Goal: Information Seeking & Learning: Learn about a topic

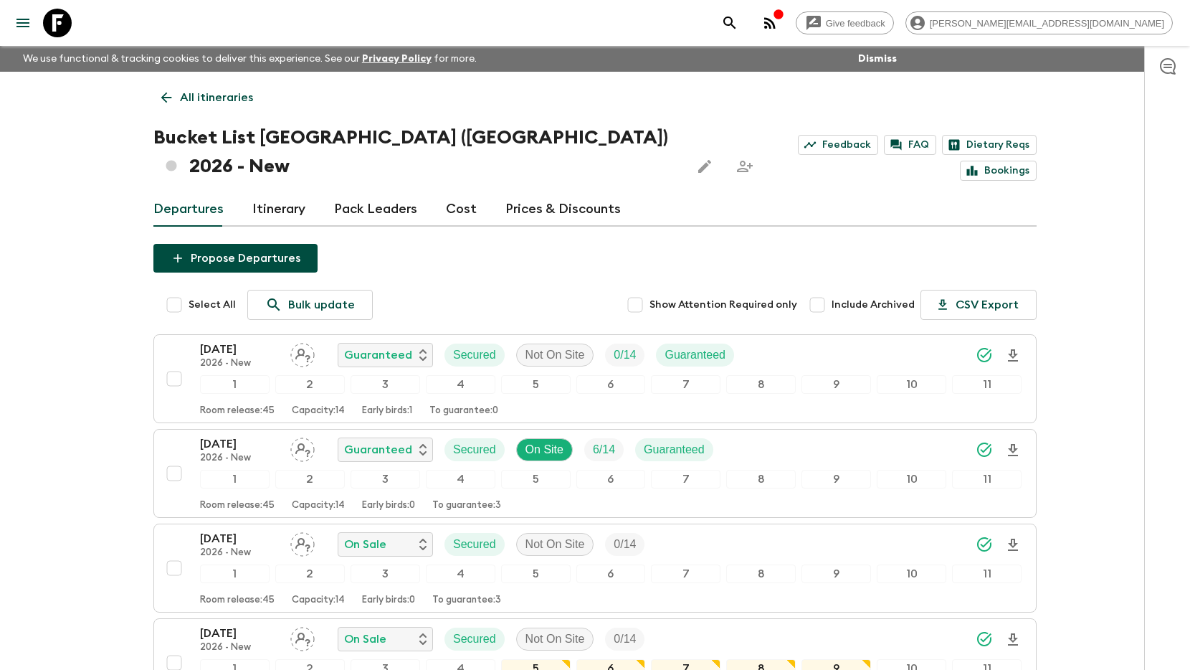
click at [744, 22] on button "search adventures" at bounding box center [730, 23] width 29 height 29
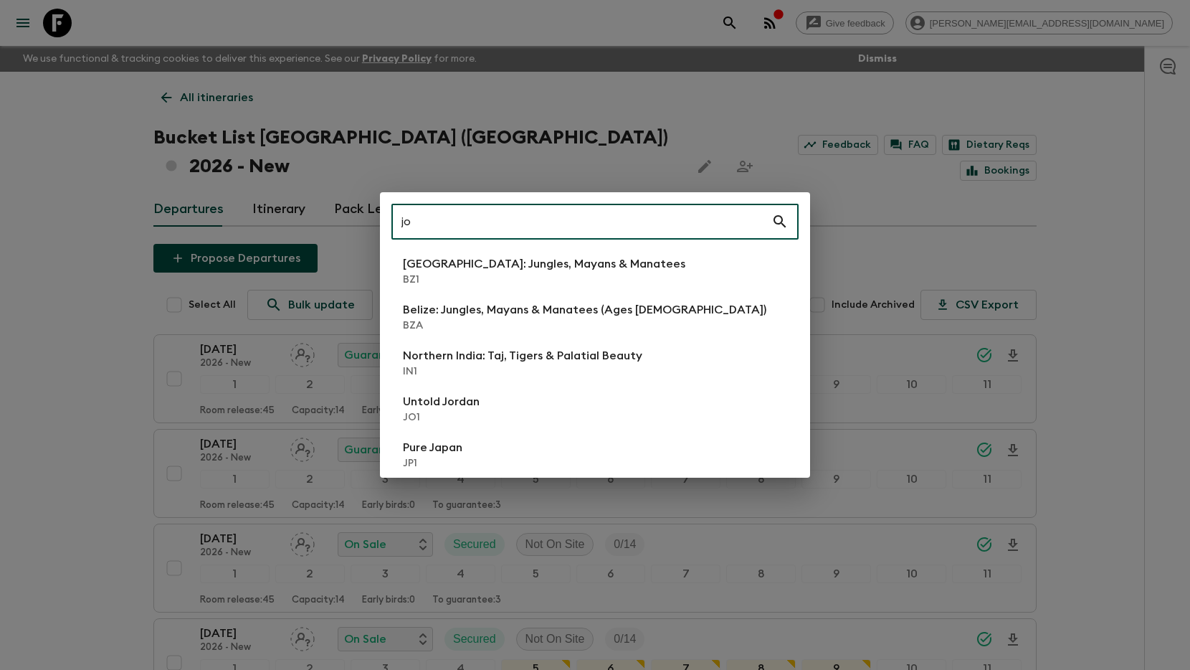
type input "jo1"
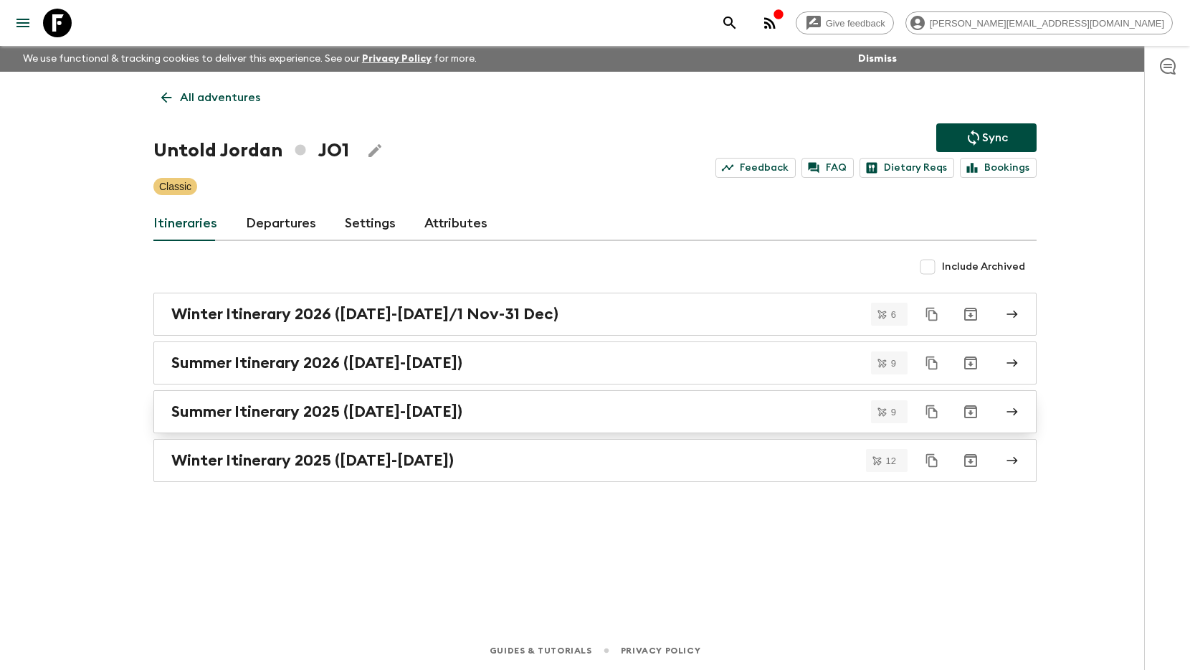
click at [315, 403] on h2 "Summer Itinerary 2025 ([DATE]-[DATE])" at bounding box center [316, 411] width 291 height 19
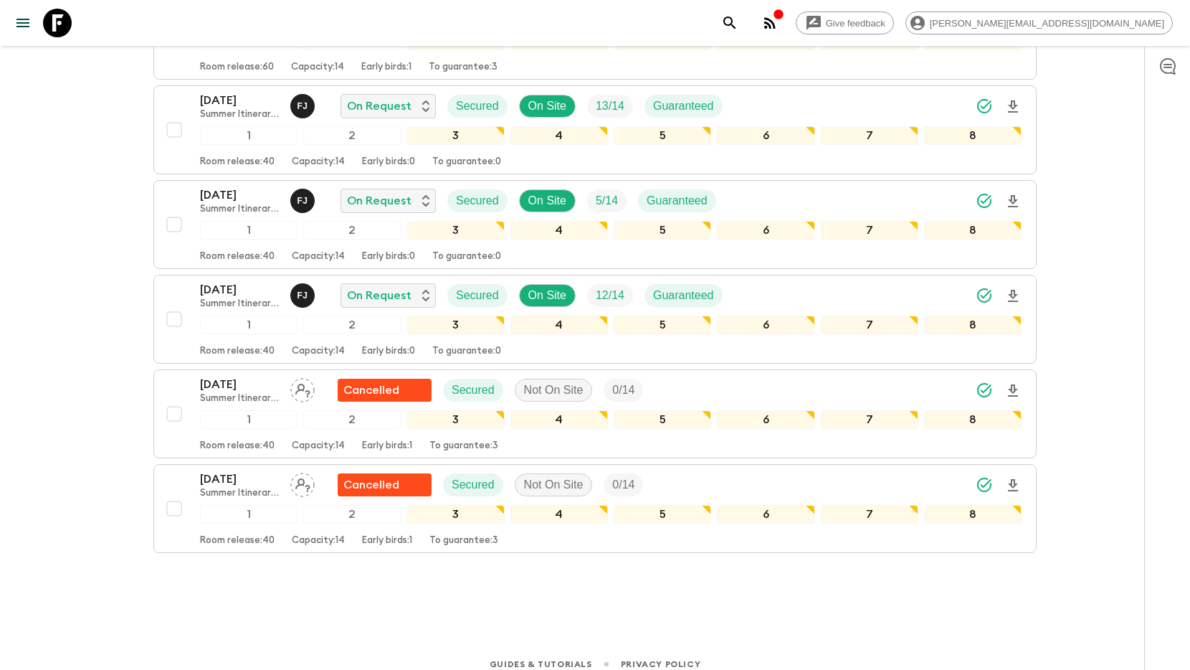
scroll to position [641, 0]
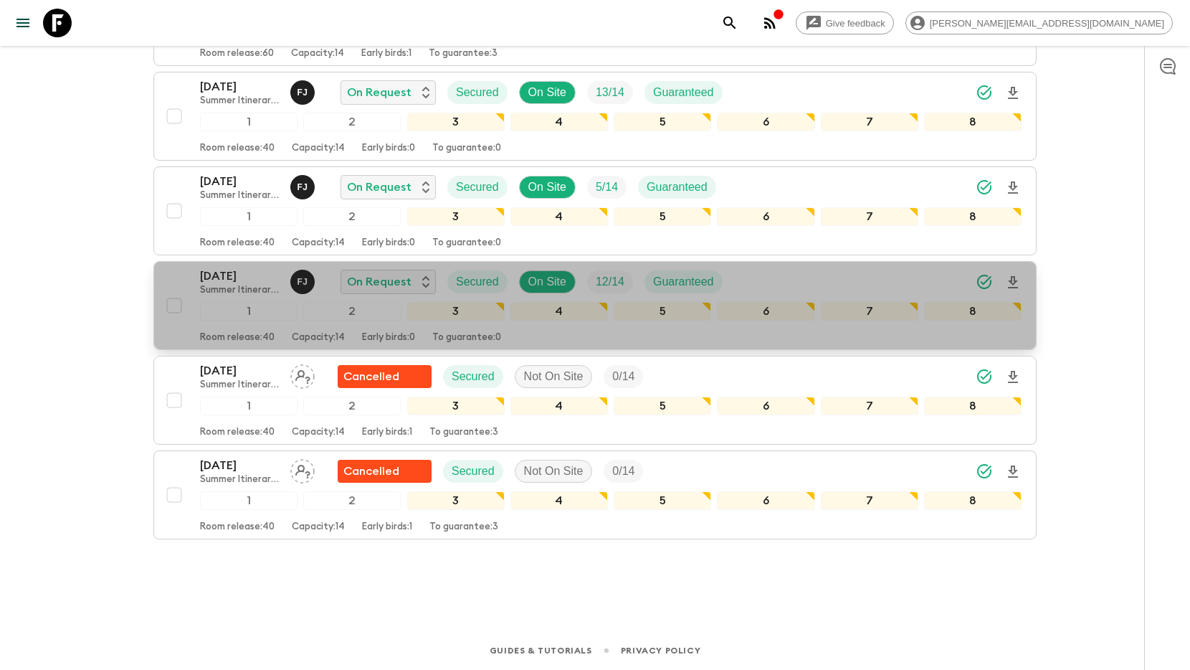
click at [238, 287] on p "Summer Itinerary 2025 ([DATE]-[DATE])" at bounding box center [239, 290] width 79 height 11
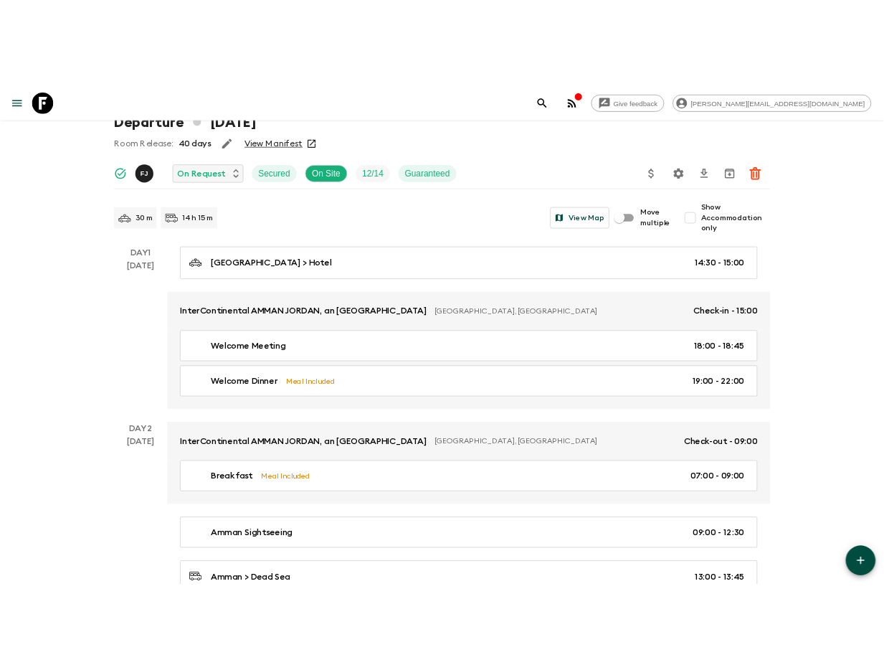
scroll to position [93, 0]
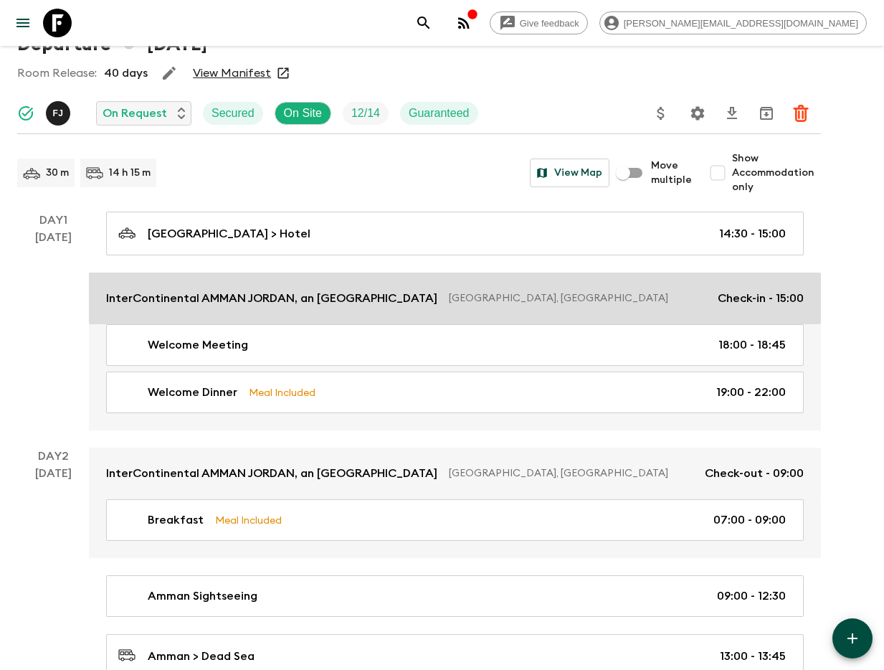
click at [181, 313] on link "InterContinental AMMAN [GEOGRAPHIC_DATA], an [GEOGRAPHIC_DATA], [GEOGRAPHIC_DAT…" at bounding box center [455, 298] width 732 height 52
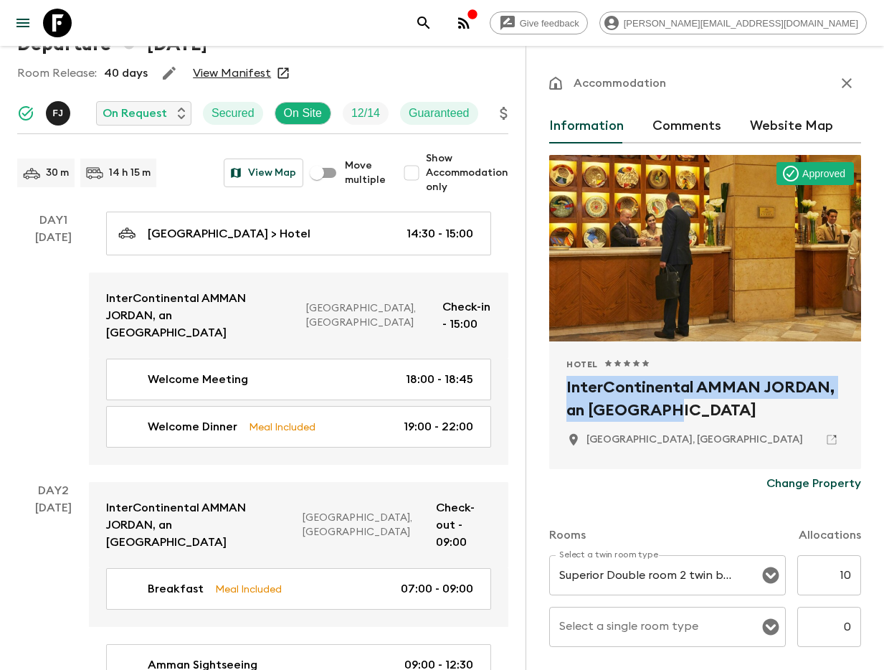
drag, startPoint x: 560, startPoint y: 383, endPoint x: 679, endPoint y: 413, distance: 122.8
click at [679, 413] on div "Hotel 1 Star 2 Stars 3 Stars 4 Stars 5 Stars InterContinental AMMAN JORDAN, an …" at bounding box center [705, 405] width 312 height 128
copy h2 "InterContinental AMMAN JORDAN, an [GEOGRAPHIC_DATA]"
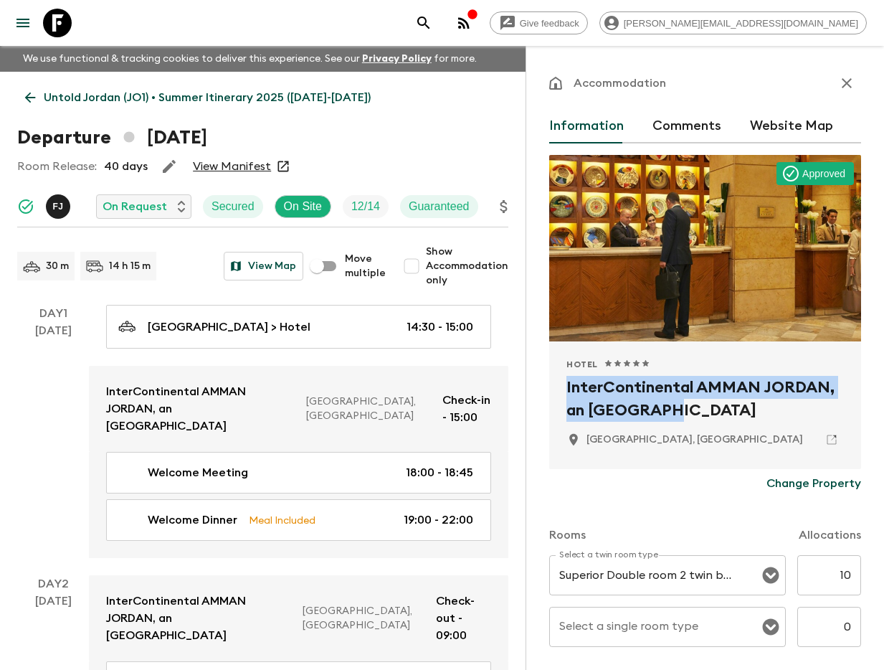
click at [412, 264] on input "Show Accommodation only" at bounding box center [411, 266] width 29 height 29
checkbox input "true"
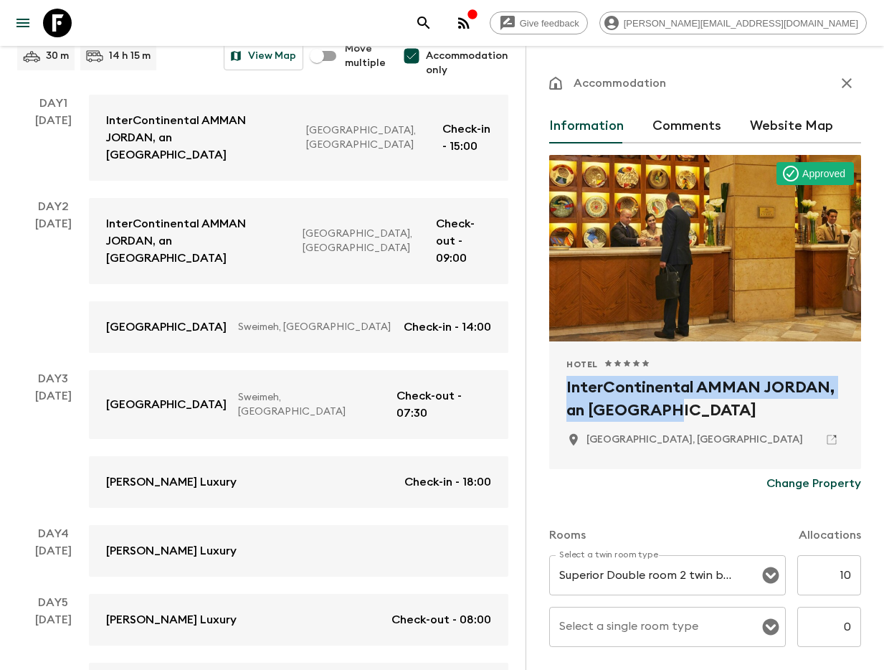
scroll to position [221, 0]
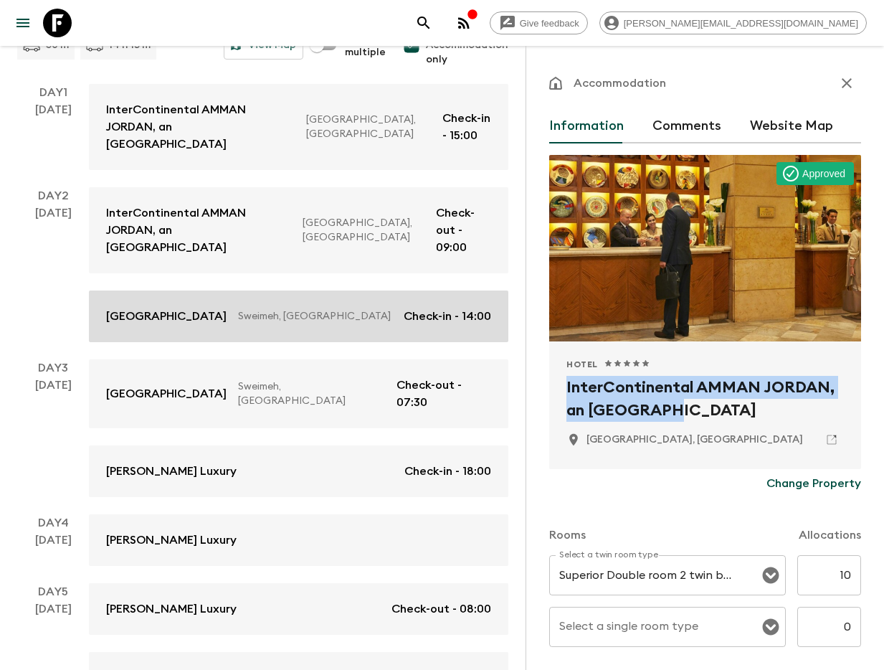
click at [201, 290] on link "[GEOGRAPHIC_DATA] & Spa Sweimeh, [GEOGRAPHIC_DATA] Check-in - 14:00" at bounding box center [298, 316] width 419 height 52
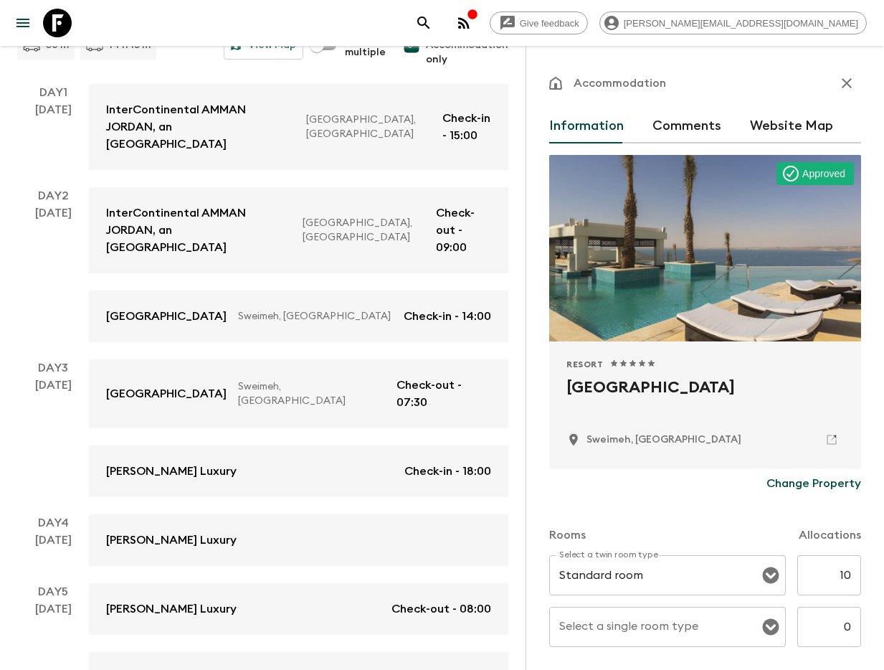
drag, startPoint x: 562, startPoint y: 387, endPoint x: 424, endPoint y: 385, distance: 138.4
click at [787, 391] on div "Resort 1 Star 2 Stars 3 Stars 4 Stars 5 Stars Hilton Dead Sea Resort & Spa Swei…" at bounding box center [705, 405] width 312 height 128
copy h2 "[GEOGRAPHIC_DATA]"
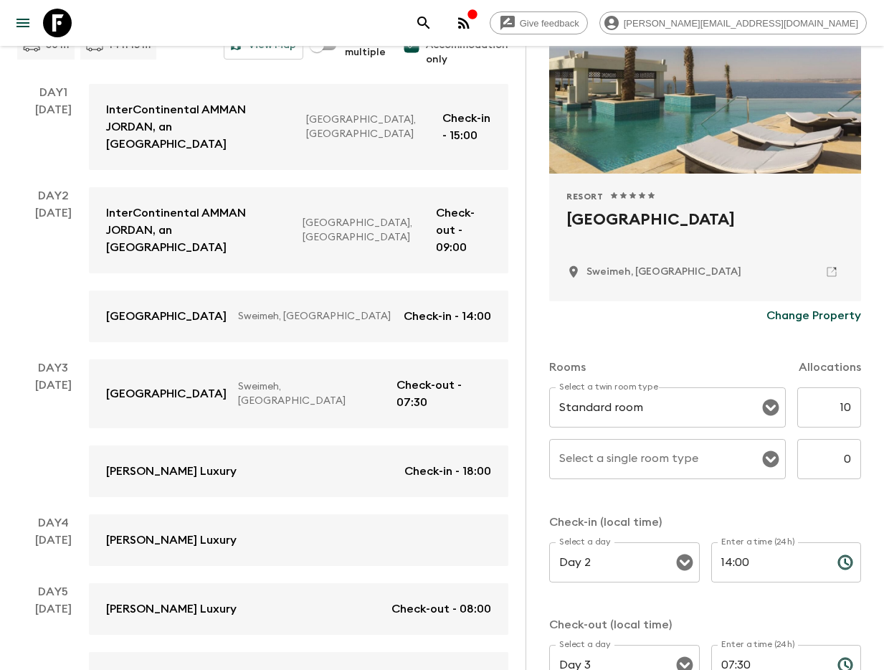
scroll to position [198, 0]
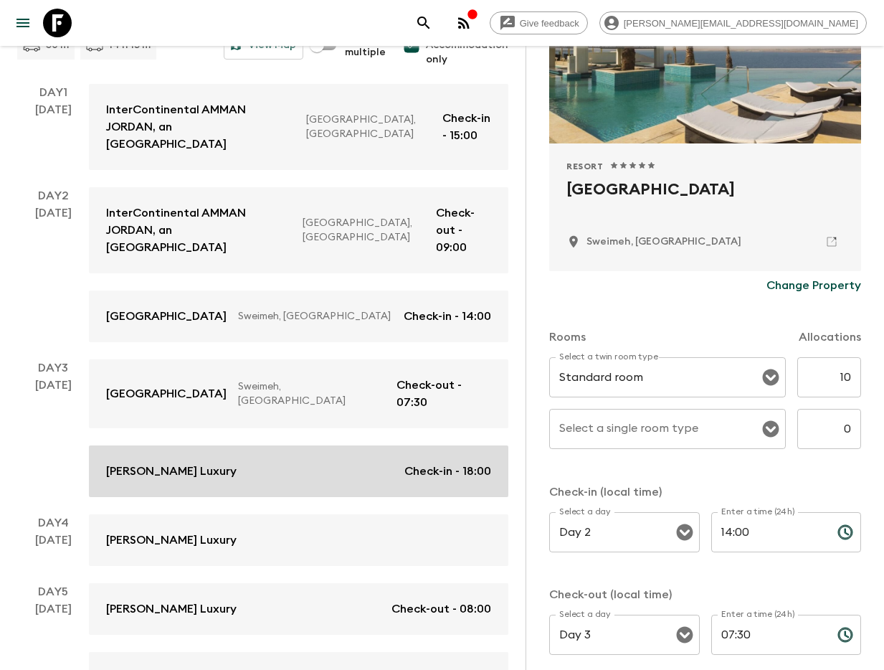
click at [196, 445] on link "[PERSON_NAME] Luxury Check-in - 18:00" at bounding box center [298, 471] width 419 height 52
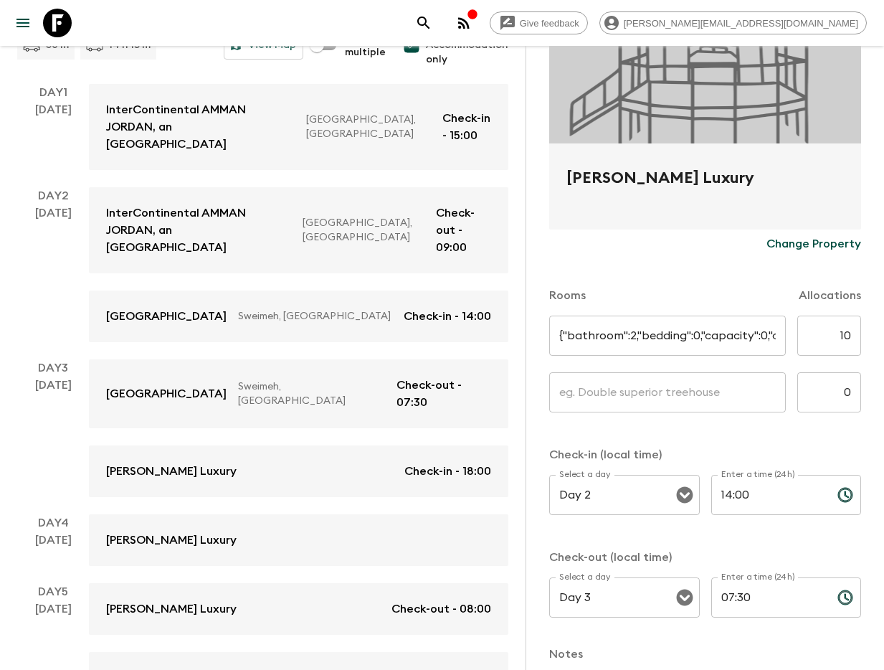
type input "Standard Room"
type input "Day 3"
type input "18:00"
type input "Day 5"
type input "08:00"
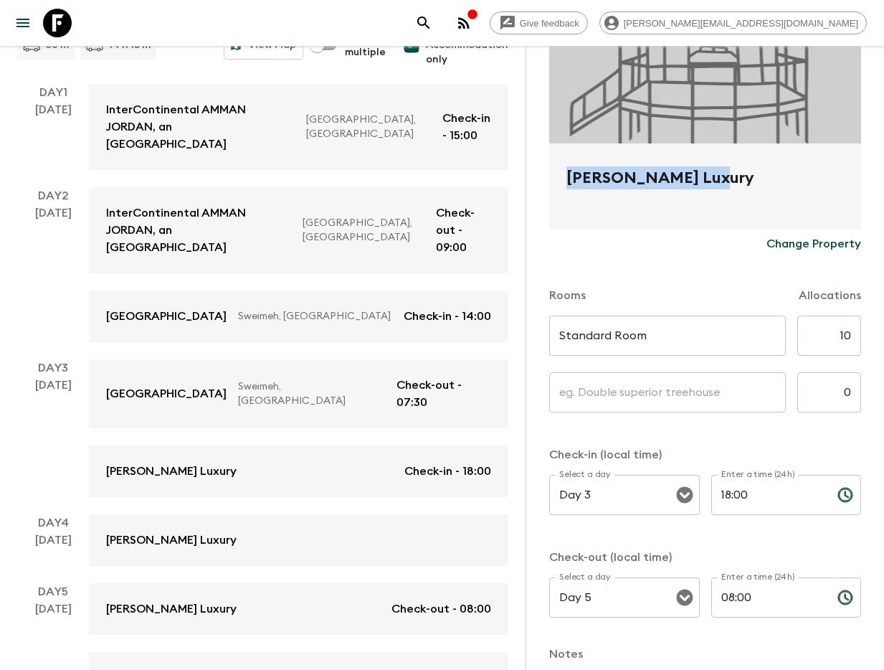
drag, startPoint x: 567, startPoint y: 179, endPoint x: 731, endPoint y: 180, distance: 164.2
click at [731, 180] on h2 "[PERSON_NAME] Luxury" at bounding box center [704, 189] width 277 height 46
copy h2 "[PERSON_NAME] Luxury"
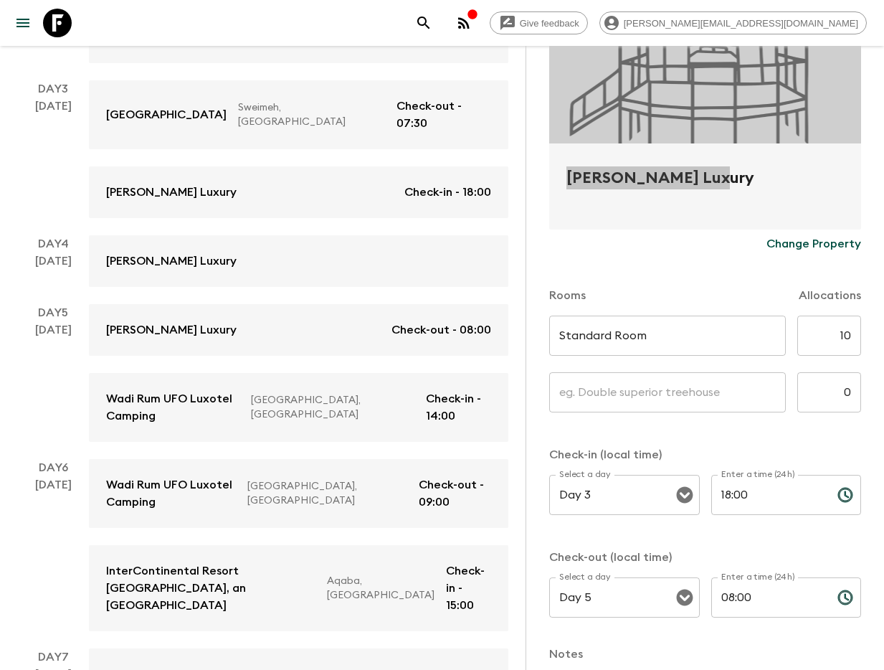
scroll to position [501, 0]
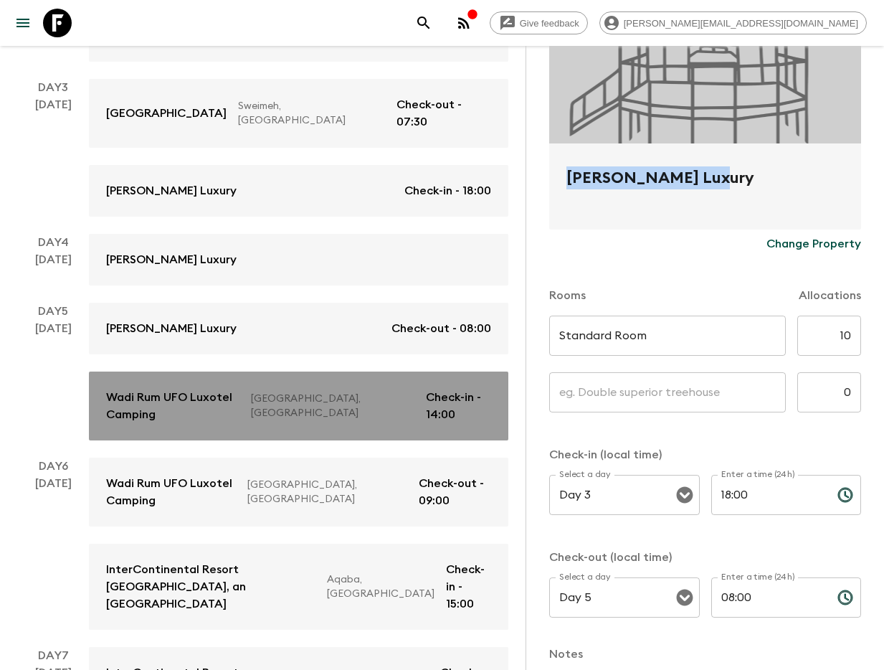
click at [170, 389] on p "Wadi Rum UFO Luxotel Camping" at bounding box center [172, 406] width 133 height 34
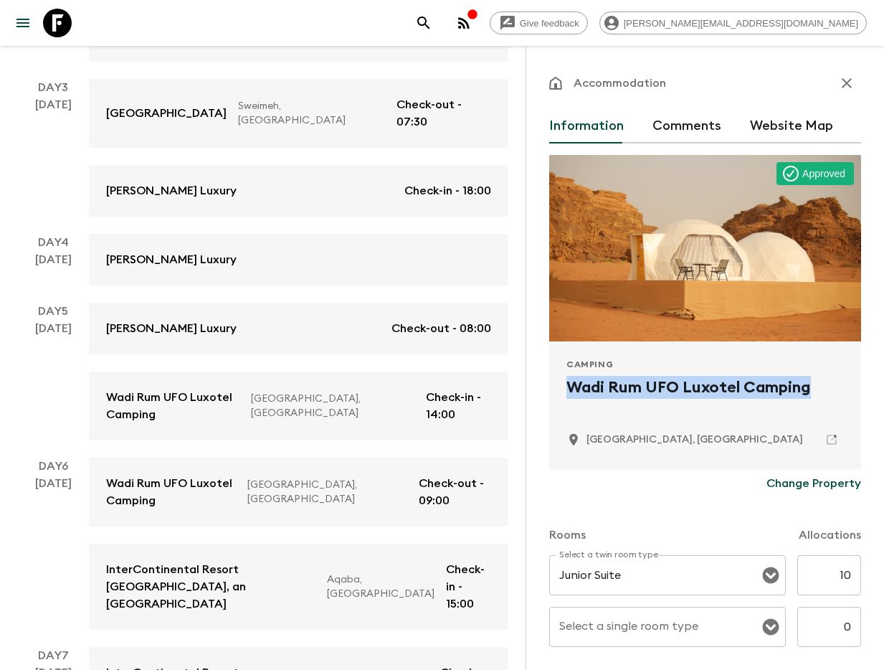
drag, startPoint x: 563, startPoint y: 384, endPoint x: 809, endPoint y: 391, distance: 246.0
click at [809, 391] on div "Camping Wadi Rum UFO Luxotel Camping [GEOGRAPHIC_DATA], [GEOGRAPHIC_DATA]" at bounding box center [705, 405] width 312 height 128
copy h2 "Wadi Rum UFO Luxotel Camping"
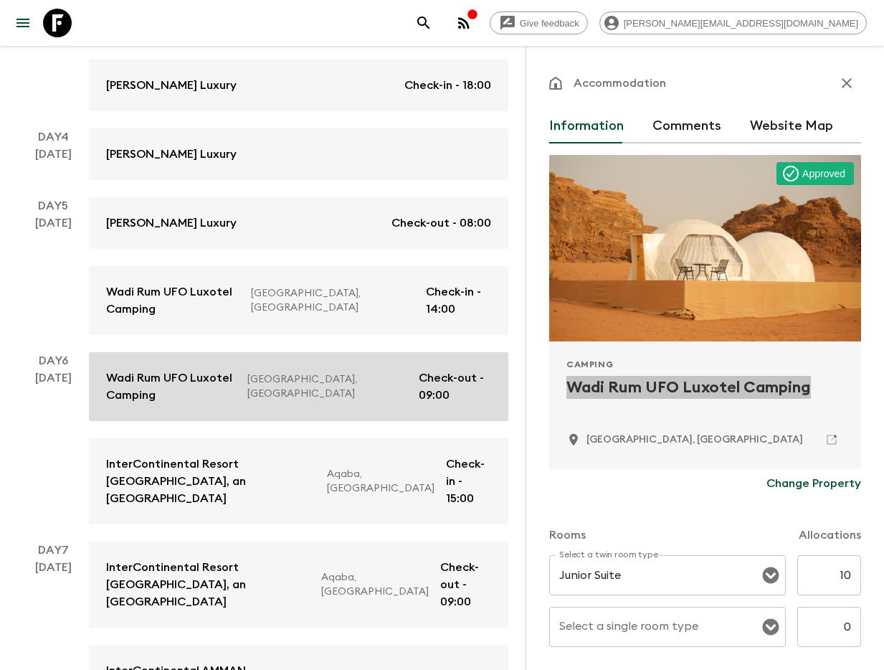
scroll to position [695, 0]
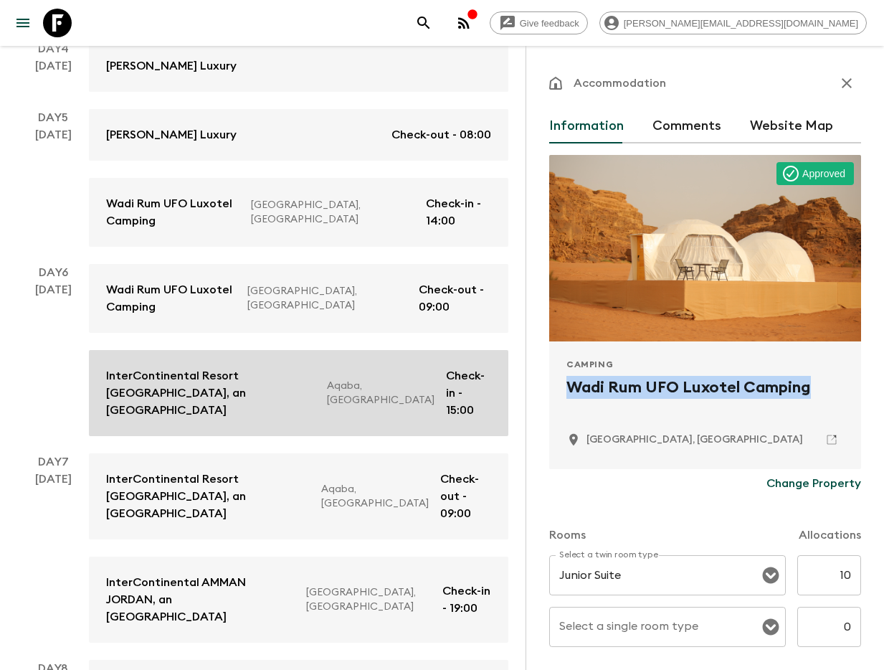
click at [184, 367] on p "InterContinental Resort [GEOGRAPHIC_DATA], an [GEOGRAPHIC_DATA]" at bounding box center [210, 393] width 209 height 52
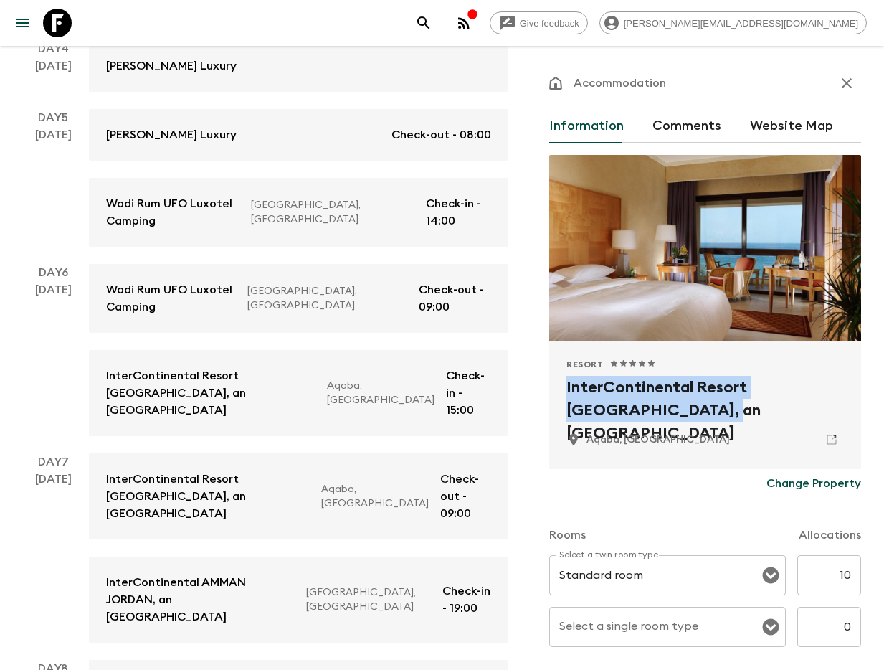
drag, startPoint x: 589, startPoint y: 396, endPoint x: 635, endPoint y: 412, distance: 49.4
click at [647, 414] on div "Resort 1 Star 2 Stars 3 Stars 4 Stars 5 Stars InterContinental Resort [GEOGRAPH…" at bounding box center [705, 405] width 312 height 128
copy h2 "InterContinental Resort [GEOGRAPHIC_DATA], an [GEOGRAPHIC_DATA]"
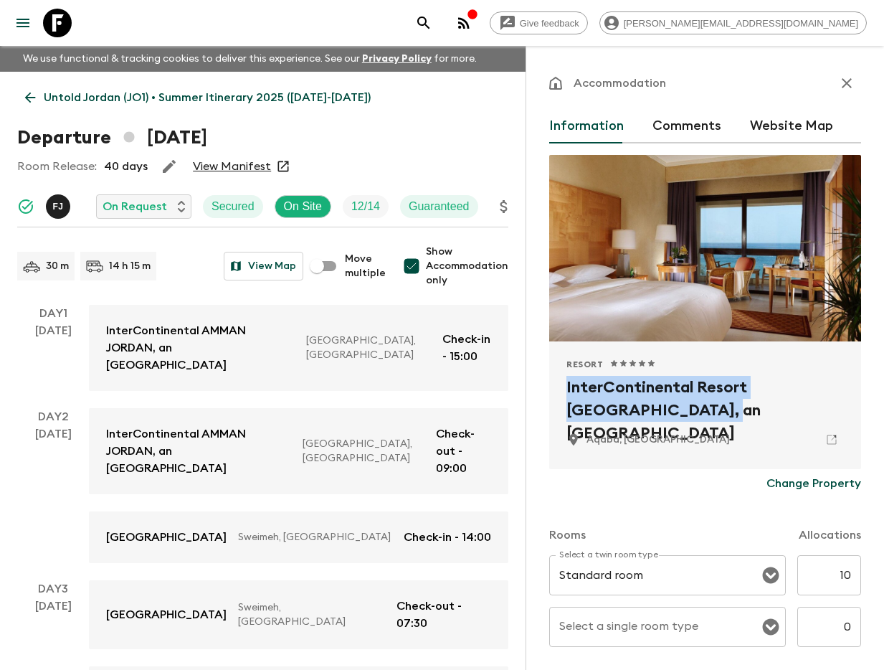
click at [850, 85] on icon "button" at bounding box center [846, 83] width 17 height 17
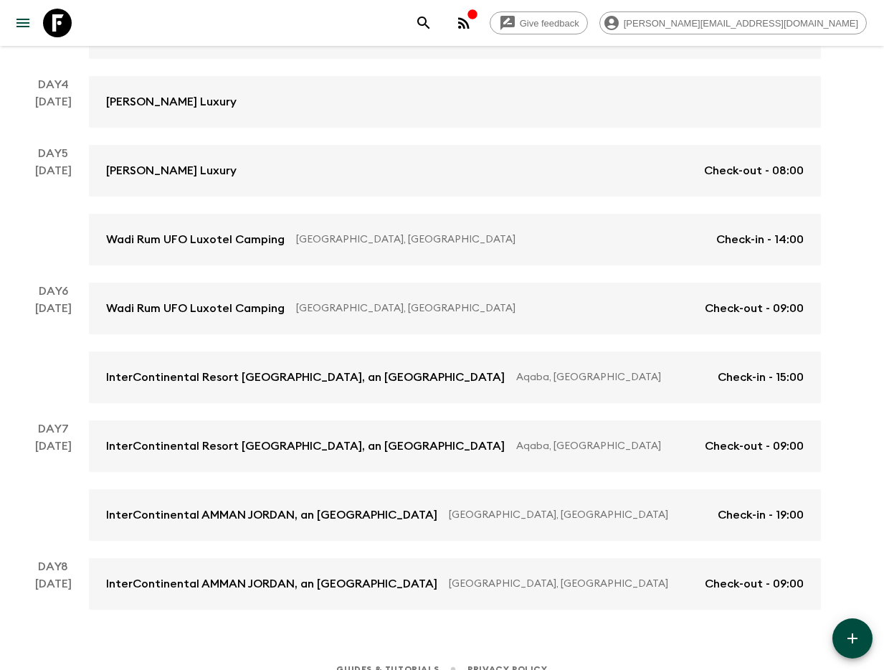
scroll to position [592, 0]
